Goal: Book appointment/travel/reservation

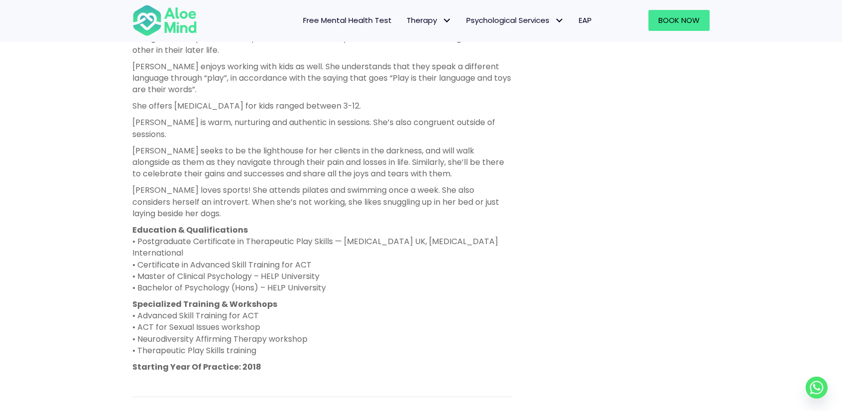
scroll to position [597, 0]
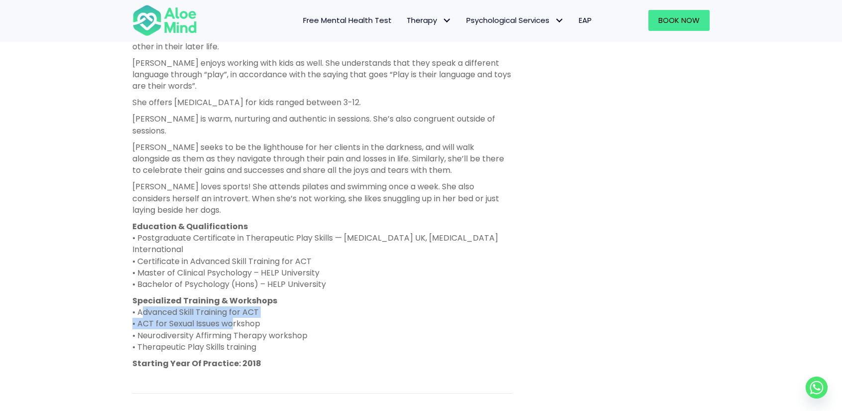
drag, startPoint x: 138, startPoint y: 286, endPoint x: 228, endPoint y: 298, distance: 90.4
click at [228, 298] on p "Specialized Training & Workshops • Advanced Skill Training for ACT • ACT for Se…" at bounding box center [322, 324] width 380 height 58
click at [223, 311] on p "Specialized Training & Workshops • Advanced Skill Training for ACT • ACT for Se…" at bounding box center [322, 324] width 380 height 58
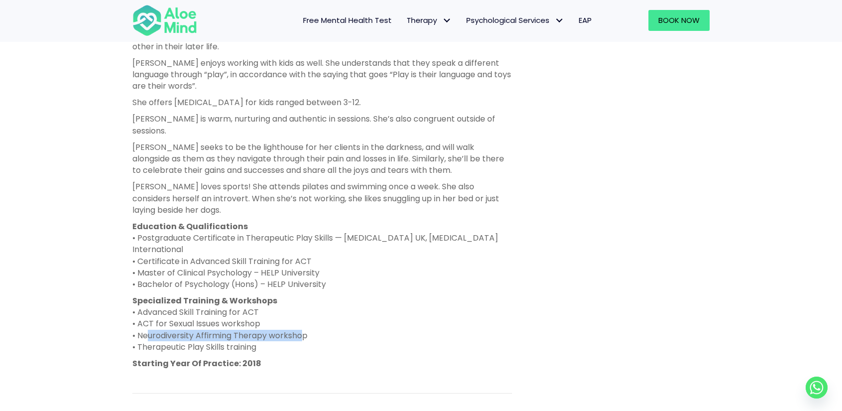
drag, startPoint x: 144, startPoint y: 311, endPoint x: 299, endPoint y: 317, distance: 154.5
click at [299, 317] on p "Specialized Training & Workshops • Advanced Skill Training for ACT • ACT for Se…" at bounding box center [322, 324] width 380 height 58
drag, startPoint x: 210, startPoint y: 320, endPoint x: 239, endPoint y: 319, distance: 29.4
click at [230, 318] on p "Specialized Training & Workshops • Advanced Skill Training for ACT • ACT for Se…" at bounding box center [322, 324] width 380 height 58
drag, startPoint x: 261, startPoint y: 323, endPoint x: 160, endPoint y: 313, distance: 101.6
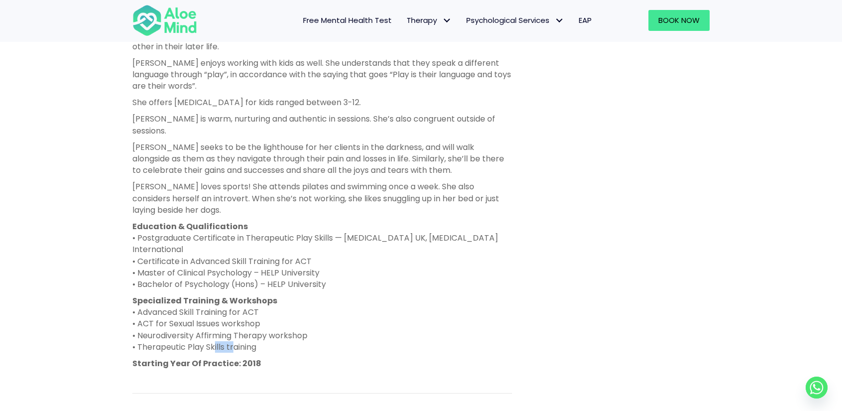
click at [160, 313] on p "Specialized Training & Workshops • Advanced Skill Training for ACT • ACT for Se…" at bounding box center [322, 324] width 380 height 58
click at [230, 317] on p "Specialized Training & Workshops • Advanced Skill Training for ACT • ACT for Se…" at bounding box center [322, 324] width 380 height 58
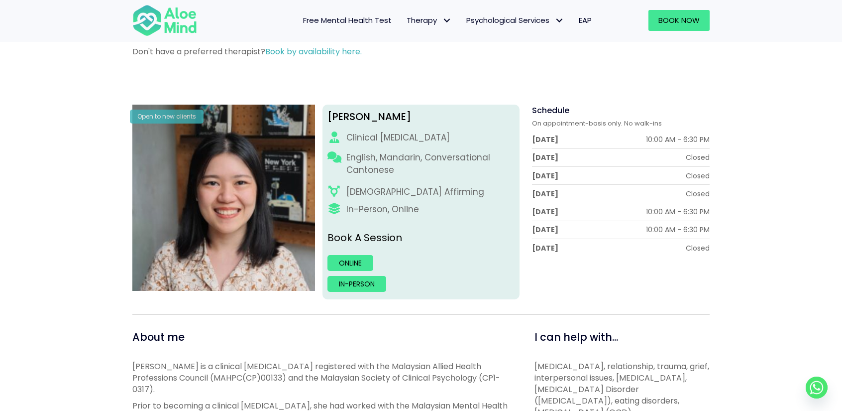
scroll to position [50, 0]
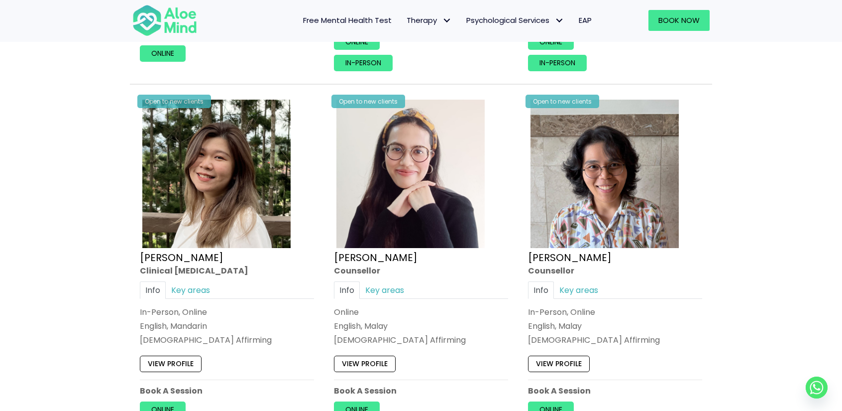
scroll to position [2340, 0]
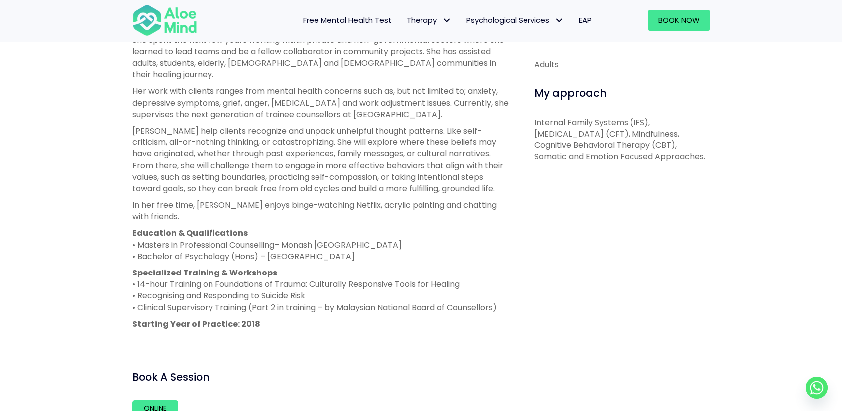
scroll to position [498, 0]
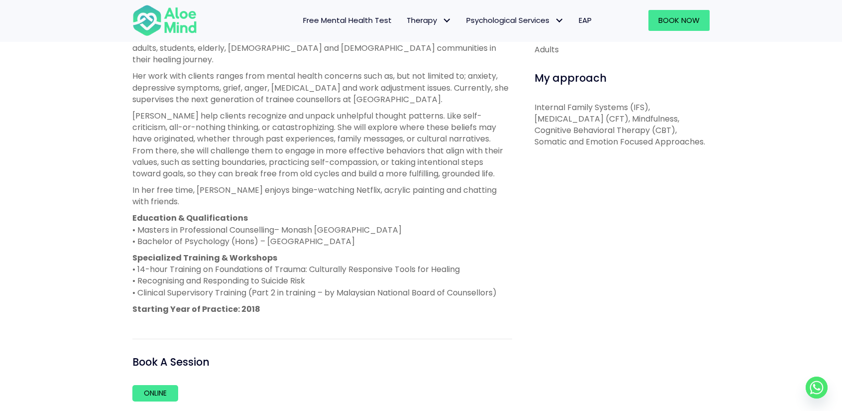
drag, startPoint x: 431, startPoint y: 97, endPoint x: 416, endPoint y: 117, distance: 25.3
click at [416, 117] on div "Natasha was born and raised in Malaysia, by two local parents of Chinese, Baba …" at bounding box center [322, 121] width 380 height 386
click at [398, 139] on p "Natasha help clients recognize and unpack unhelpful thought patterns. Like self…" at bounding box center [322, 144] width 380 height 69
drag, startPoint x: 240, startPoint y: 295, endPoint x: 308, endPoint y: 287, distance: 68.2
click at [294, 290] on div "Natasha was born and raised in Malaysia, by two local parents of Chinese, Baba …" at bounding box center [322, 121] width 380 height 386
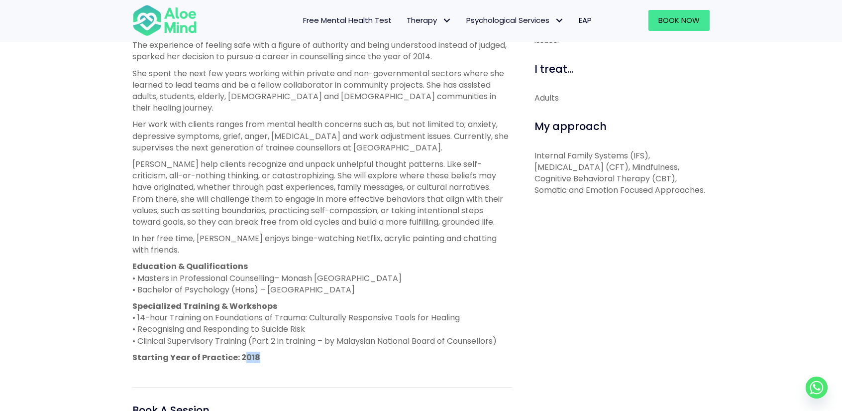
scroll to position [448, 0]
click at [384, 262] on p "Education & Qualifications • Masters in Professional Counselling– Monash Malays…" at bounding box center [322, 279] width 380 height 35
drag, startPoint x: 248, startPoint y: 278, endPoint x: 320, endPoint y: 285, distance: 71.5
click at [314, 285] on div "Natasha was born and raised in Malaysia, by two local parents of Chinese, Baba …" at bounding box center [322, 171] width 380 height 386
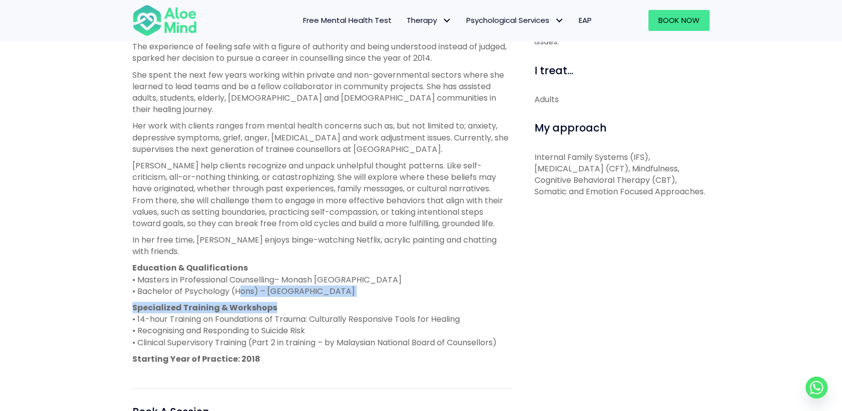
click at [336, 285] on p "Education & Qualifications • Masters in Professional Counselling– Monash Malays…" at bounding box center [322, 279] width 380 height 35
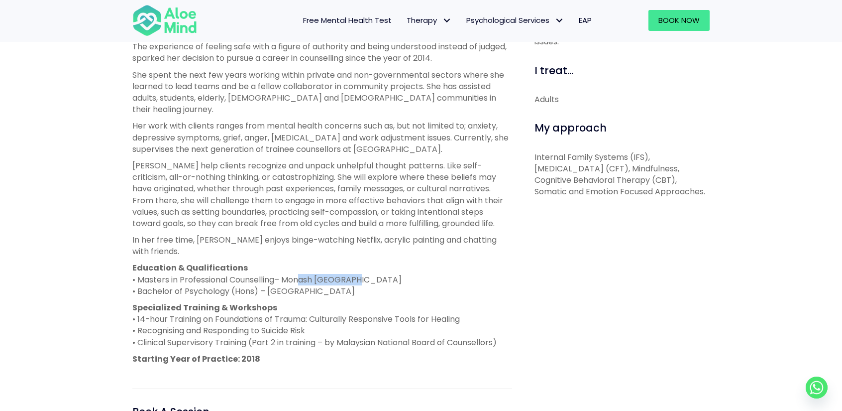
drag, startPoint x: 298, startPoint y: 268, endPoint x: 377, endPoint y: 271, distance: 79.7
click at [374, 270] on p "Education & Qualifications • Masters in Professional Counselling– Monash Malays…" at bounding box center [322, 279] width 380 height 35
click at [355, 278] on p "Education & Qualifications • Masters in Professional Counselling– Monash Malays…" at bounding box center [322, 279] width 380 height 35
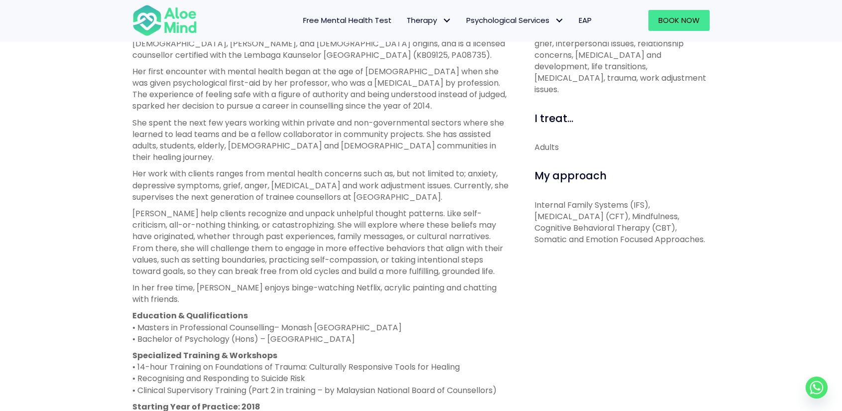
scroll to position [398, 0]
